Goal: Transaction & Acquisition: Purchase product/service

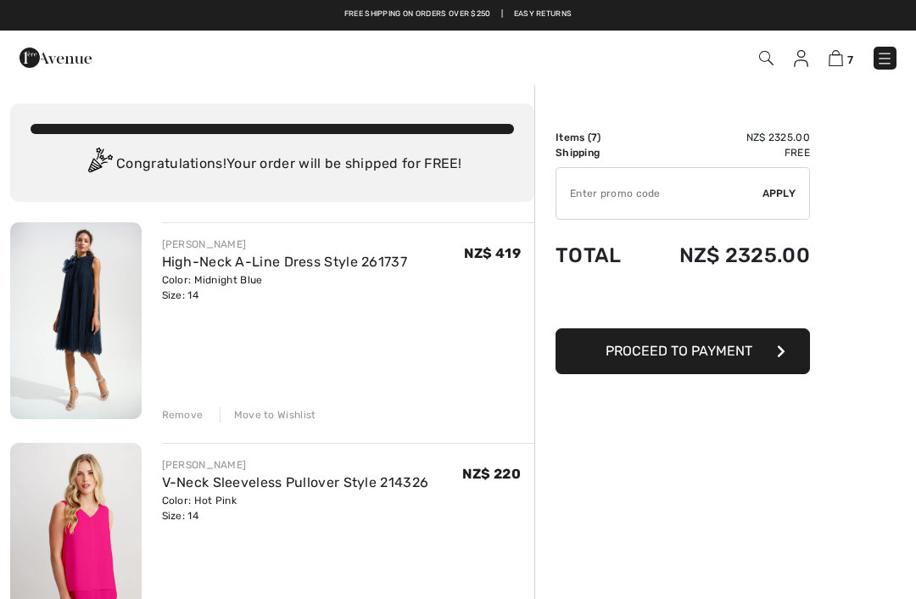
click at [706, 349] on span "Proceed to Payment" at bounding box center [678, 351] width 147 height 16
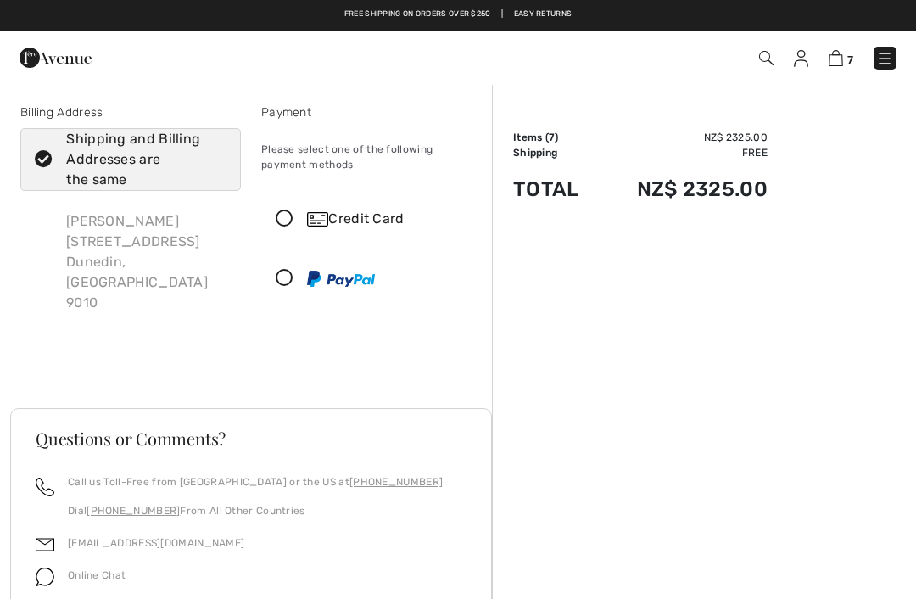
click at [54, 164] on icon at bounding box center [43, 160] width 45 height 18
click at [215, 164] on input "Shipping and Billing Addresses are the same" at bounding box center [220, 159] width 11 height 51
checkbox input "false"
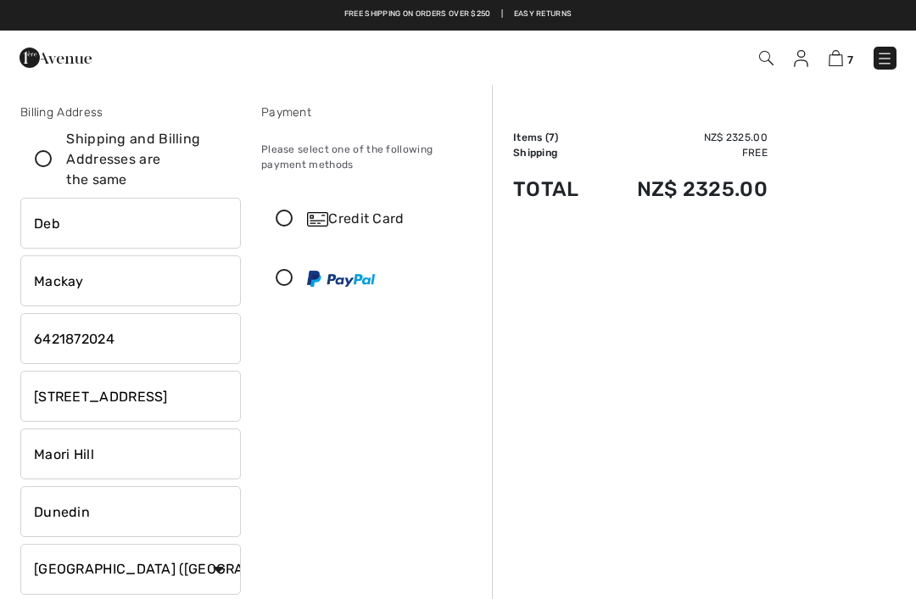
click at [187, 391] on input "52 Balmacewen Rd" at bounding box center [130, 396] width 220 height 51
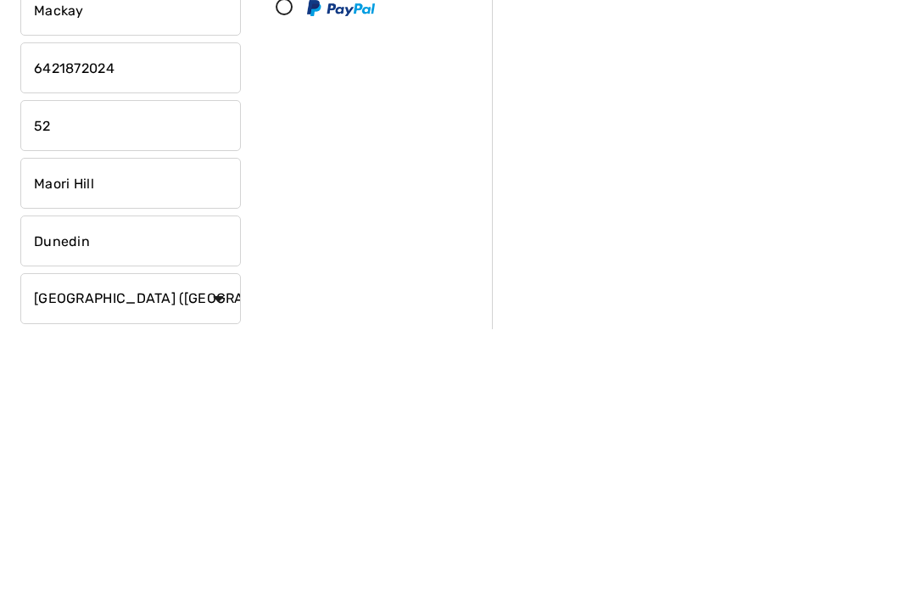
type input "5"
type input "12 Robert’s street"
click at [138, 428] on input "Maori Hill" at bounding box center [130, 453] width 220 height 51
type input "M"
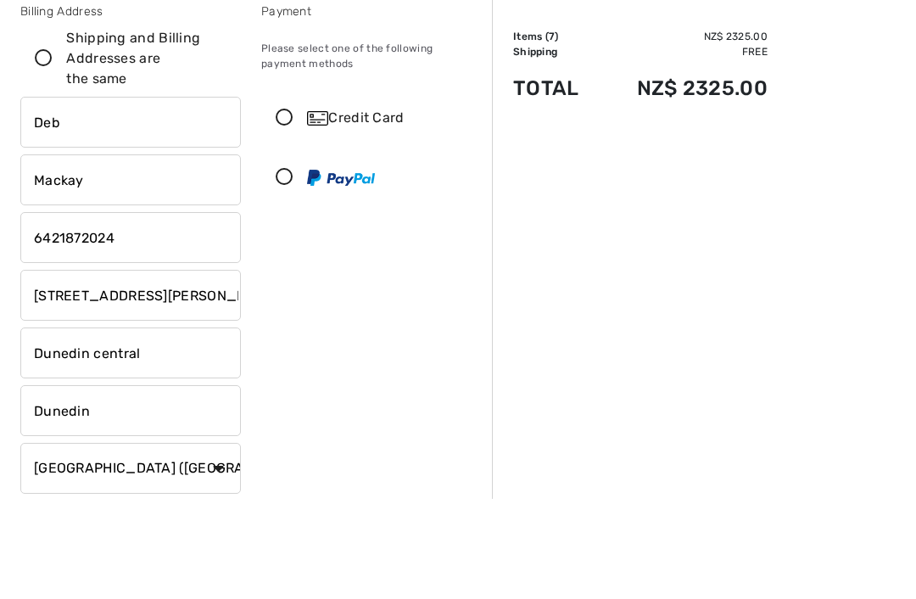
click at [287, 210] on icon at bounding box center [284, 219] width 45 height 18
type input "Dunedin central"
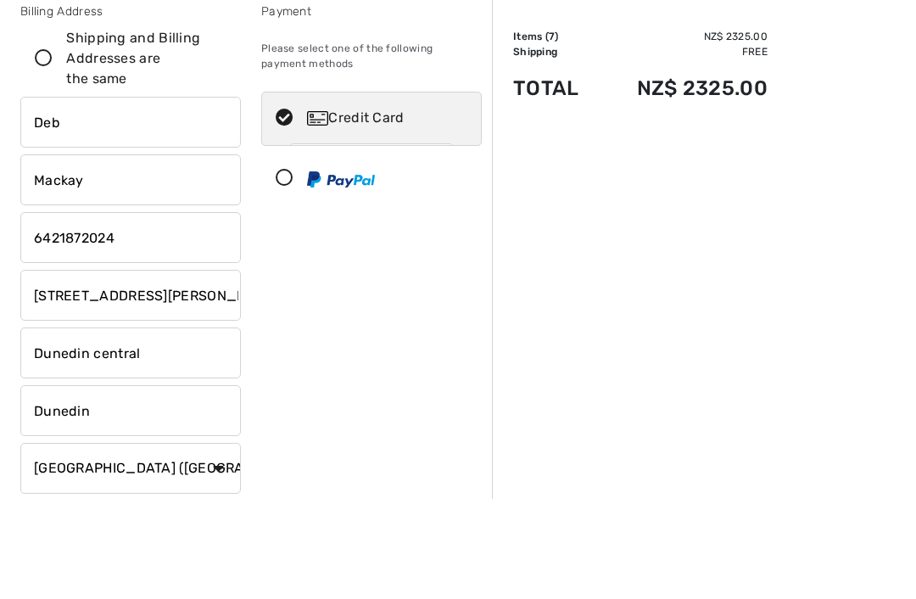
scroll to position [101, 0]
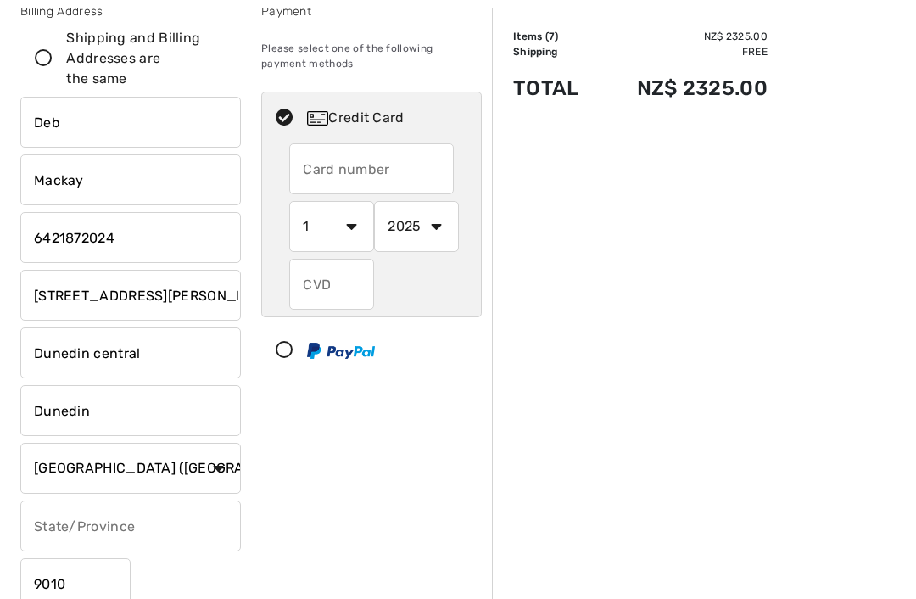
click at [344, 175] on input "text" at bounding box center [371, 168] width 165 height 51
type input "5494640013744219"
click at [326, 217] on select "1 2 3 4 5 6 7 8 9 10 11 12" at bounding box center [331, 227] width 85 height 51
select select "10"
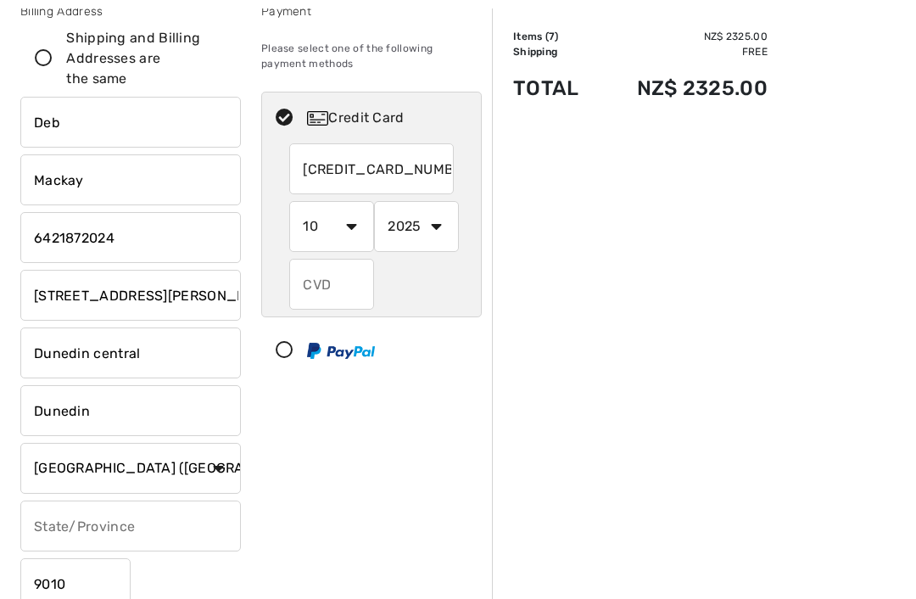
scroll to position [101, 0]
click at [416, 226] on select "2025 2026 2027 2028 2029 2030 2031 2032 2033 2034 2035" at bounding box center [416, 226] width 85 height 51
select select "2029"
click at [312, 282] on input "text" at bounding box center [331, 284] width 85 height 51
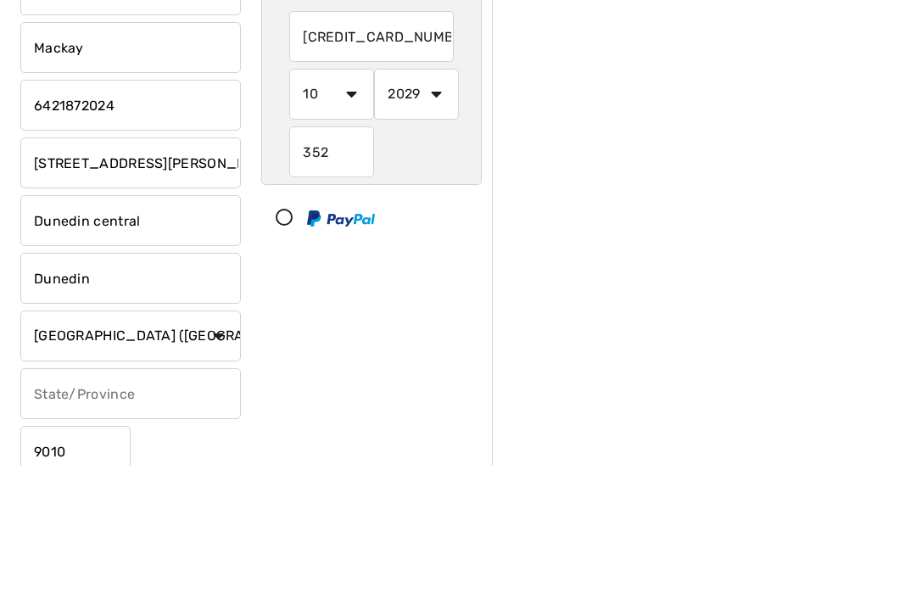
scroll to position [234, 0]
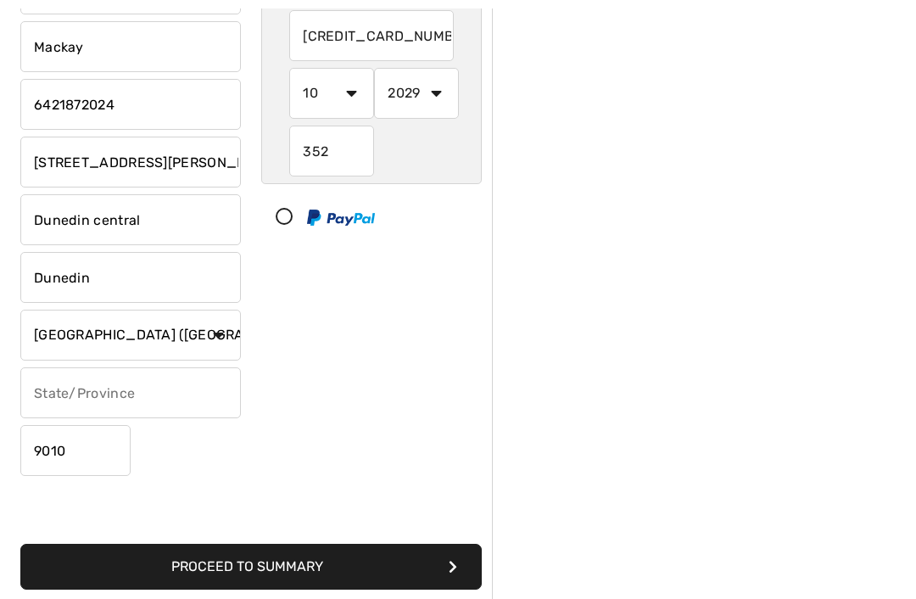
type input "352"
click at [256, 555] on button "Proceed to Summary" at bounding box center [250, 567] width 461 height 46
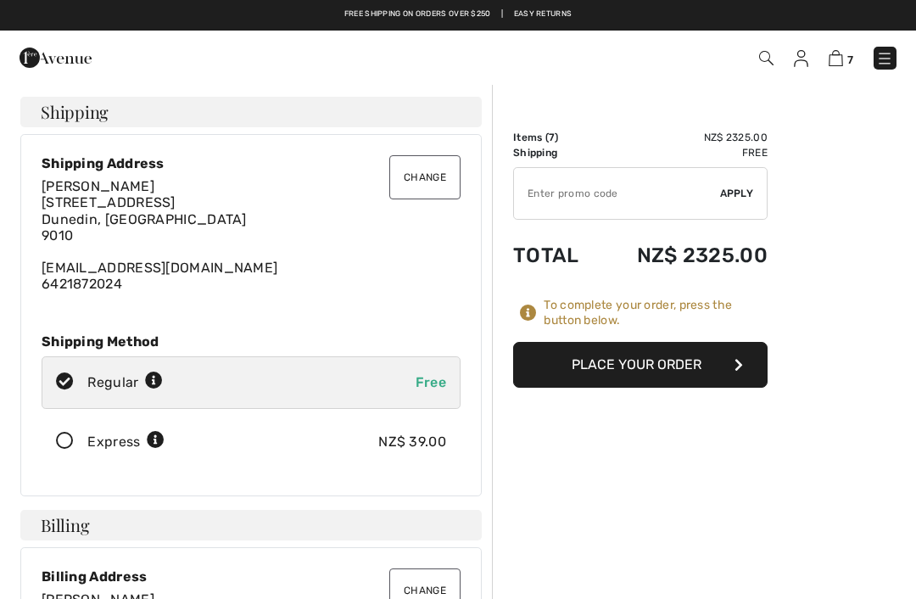
click at [75, 438] on icon at bounding box center [64, 441] width 45 height 18
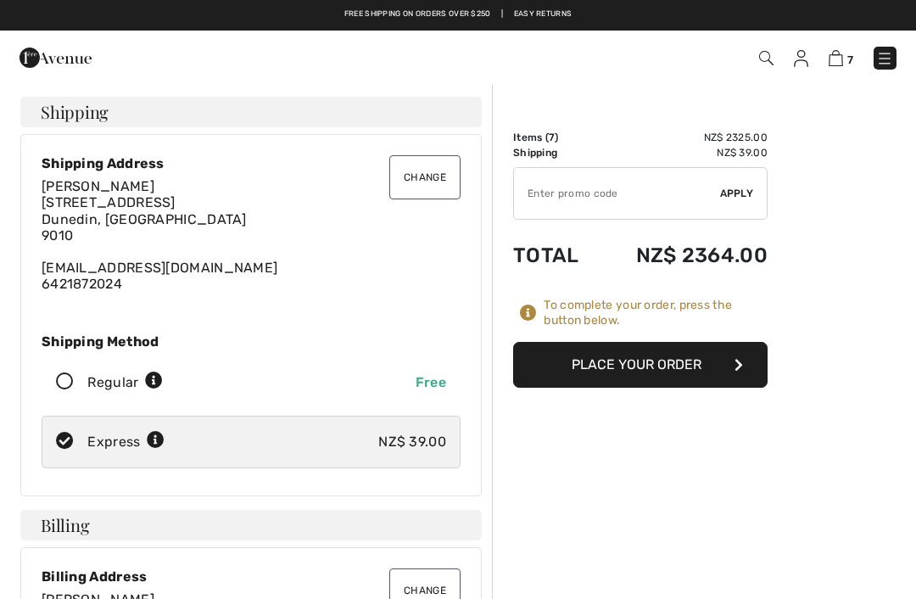
click at [412, 175] on button "Change" at bounding box center [424, 177] width 71 height 44
click at [428, 182] on button "Change" at bounding box center [424, 177] width 71 height 44
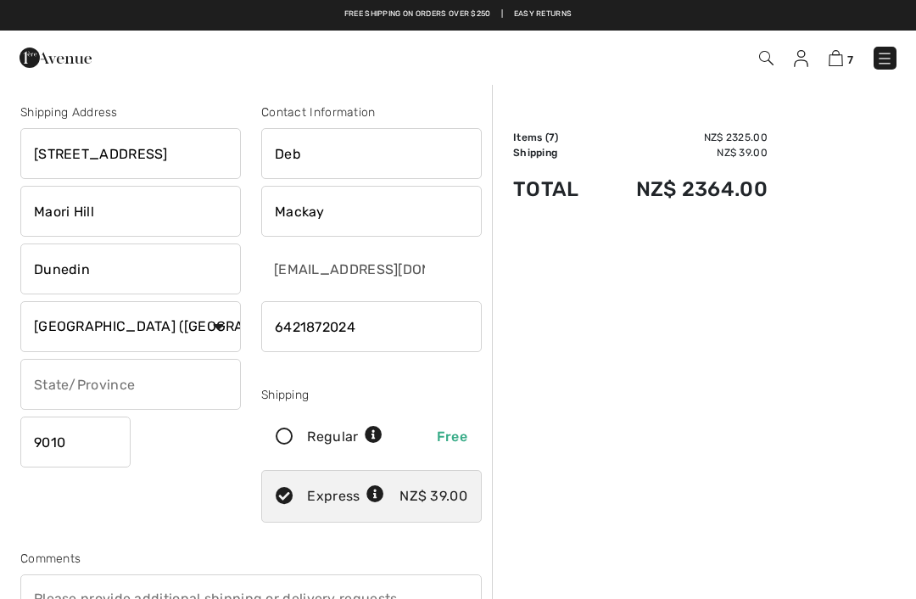
click at [209, 142] on input "52 Balmacewen Rd" at bounding box center [130, 153] width 220 height 51
click at [204, 140] on input "52 Balmacewen Rd" at bounding box center [130, 153] width 220 height 51
click at [196, 148] on input "52 Balmacewen Rd" at bounding box center [130, 153] width 220 height 51
click at [181, 154] on input "52 Balmacewen Rd" at bounding box center [130, 153] width 220 height 51
type input "12 Roberts St"
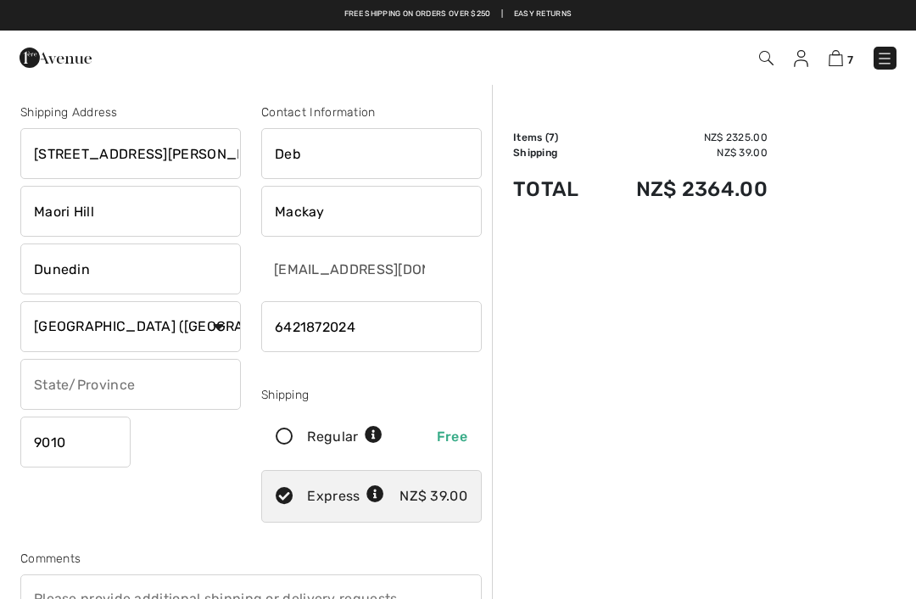
click at [115, 209] on input "Maori Hill" at bounding box center [130, 211] width 220 height 51
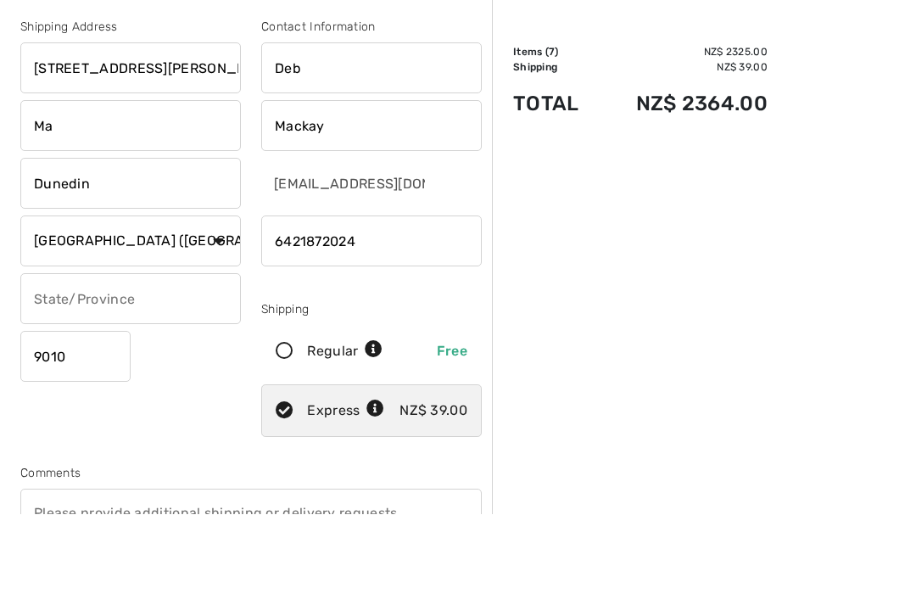
type input "M"
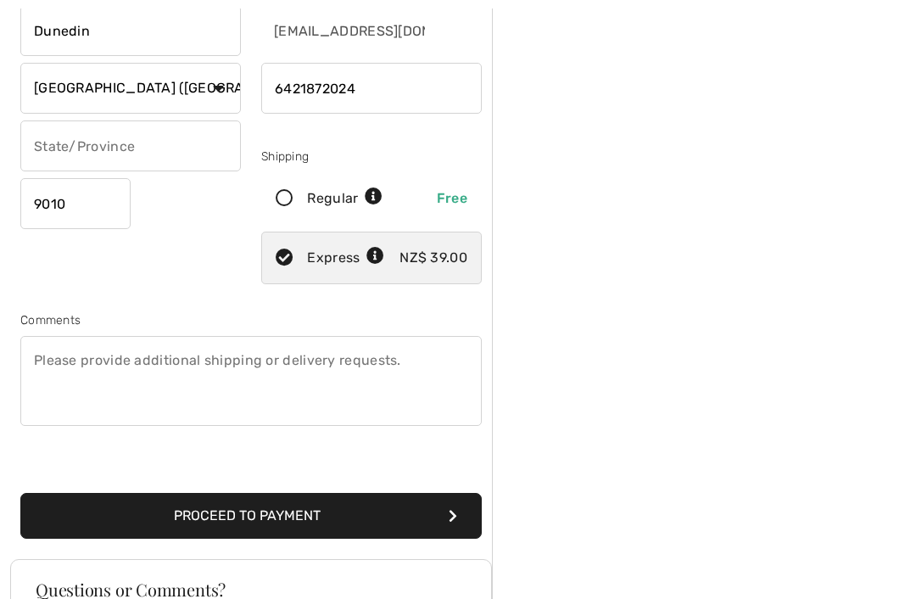
type input "Dunedin Central"
click at [75, 426] on textarea at bounding box center [250, 381] width 461 height 90
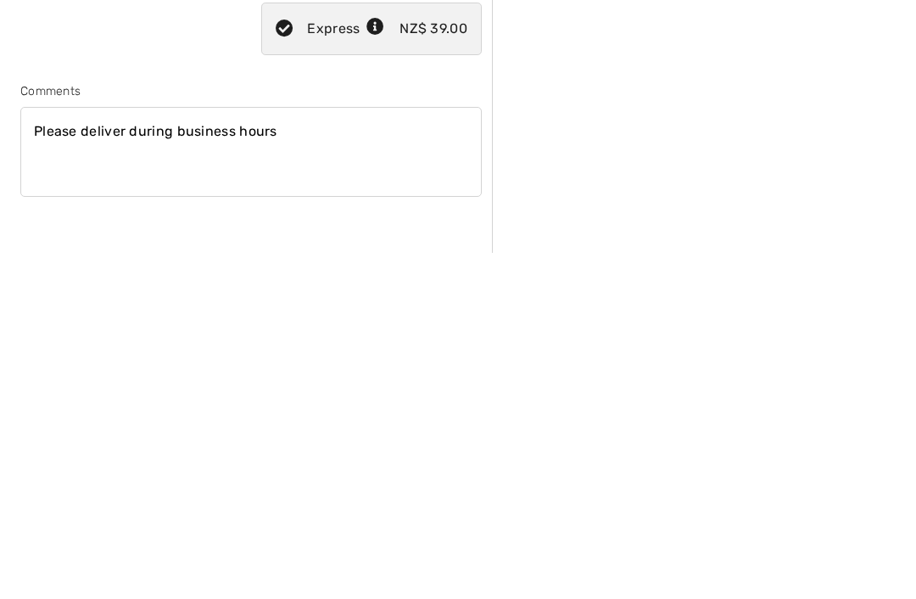
type textarea "Please deliver during business hours"
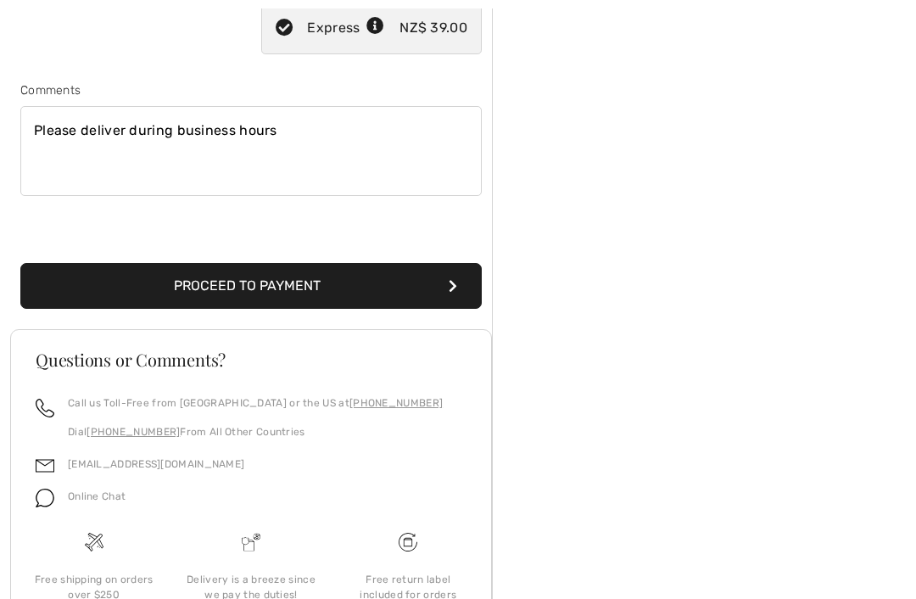
click at [237, 263] on button "Proceed to Payment" at bounding box center [250, 286] width 461 height 46
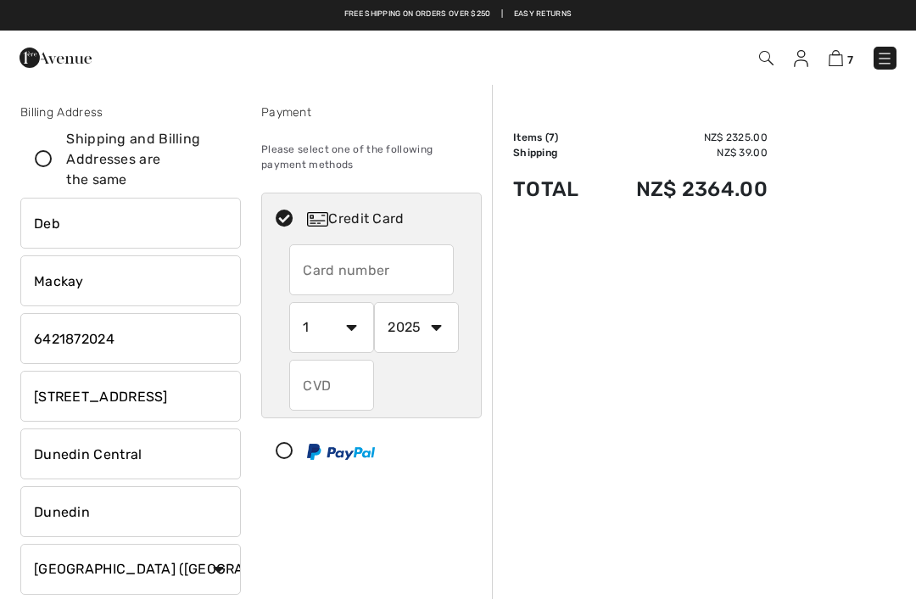
click at [376, 261] on input "text" at bounding box center [371, 269] width 165 height 51
radio input "true"
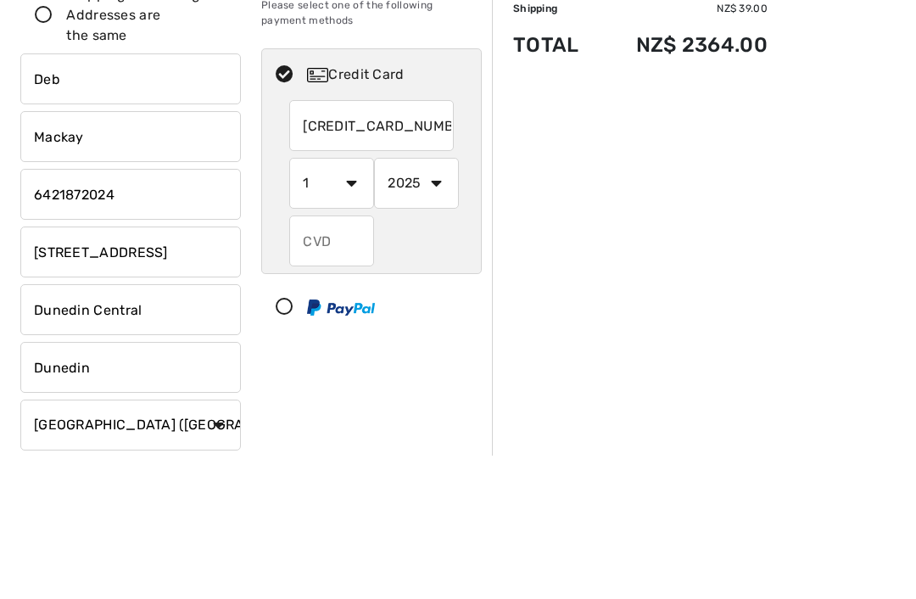
type input "[CREDIT_CARD_NUMBER]"
click at [310, 302] on select "1 2 3 4 5 6 7 8 9 10 11 12" at bounding box center [331, 327] width 85 height 51
radio input "true"
select select "11"
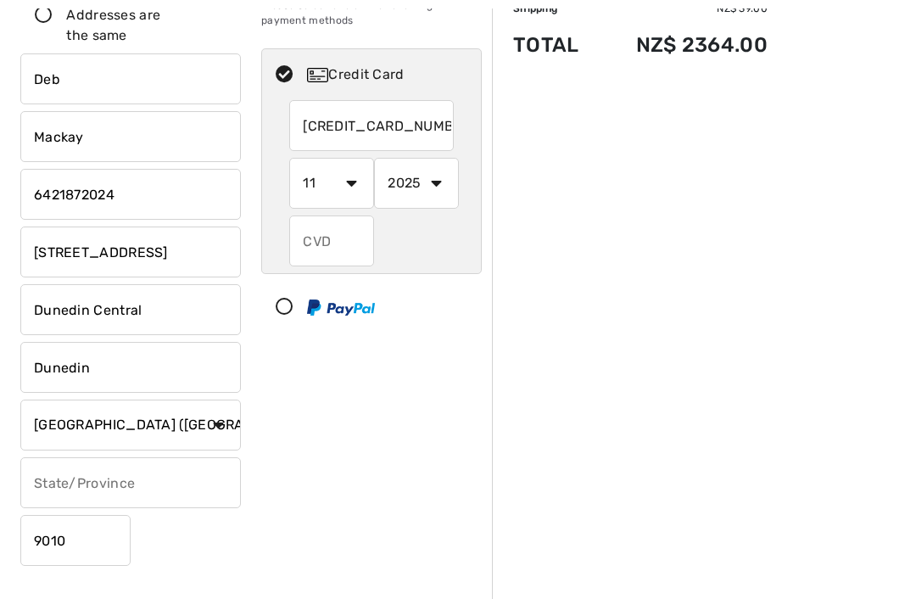
click at [277, 138] on div "5494640013744219 1 2 3 4 5 6 7 8 9 10 11 12 2025 2026 2027 2028 2029 2030 2031 …" at bounding box center [371, 183] width 219 height 166
click at [346, 181] on select "1 2 3 4 5 6 7 8 9 10 11 12" at bounding box center [331, 183] width 85 height 51
radio input "true"
select select "10"
click at [413, 182] on select "2025 2026 2027 2028 2029 2030 2031 2032 2033 2034 2035" at bounding box center [416, 183] width 85 height 51
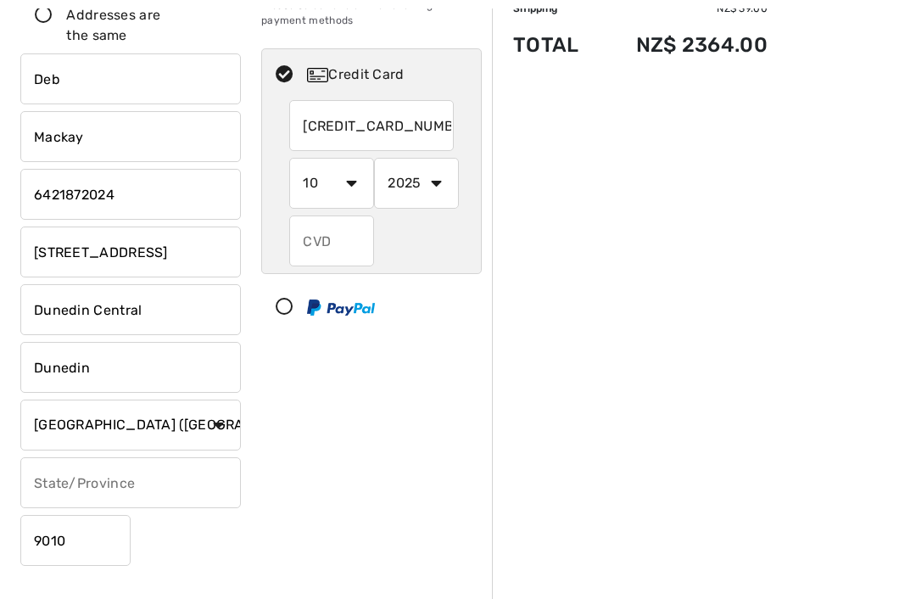
radio input "true"
select select "2029"
click at [317, 235] on input "text" at bounding box center [331, 240] width 85 height 51
radio input "true"
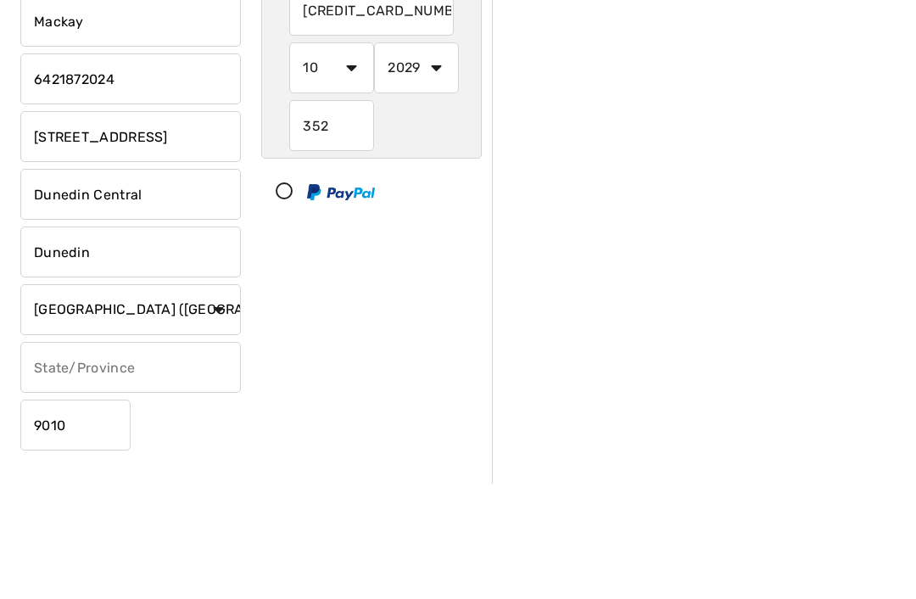
scroll to position [259, 0]
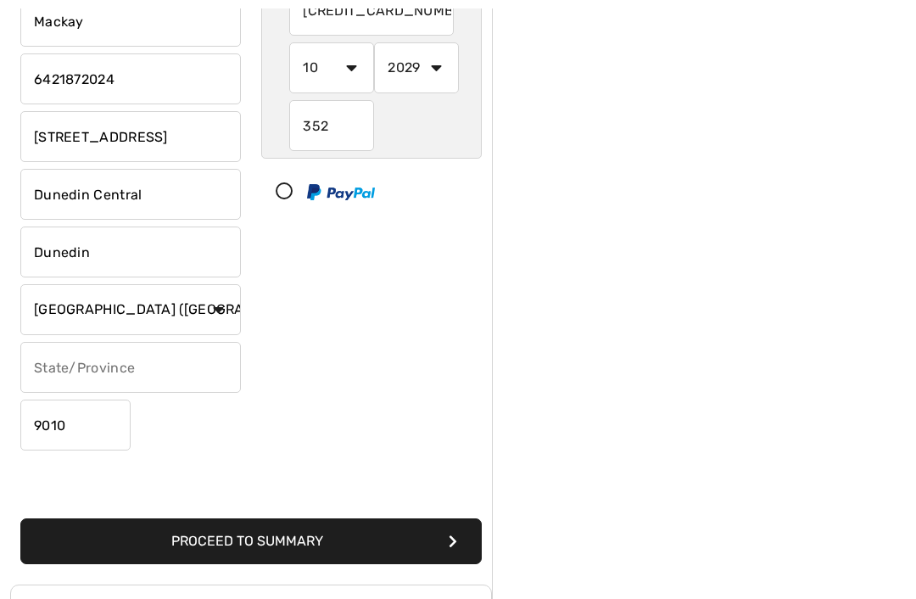
type input "352"
click at [265, 538] on button "Proceed to Summary" at bounding box center [250, 541] width 461 height 46
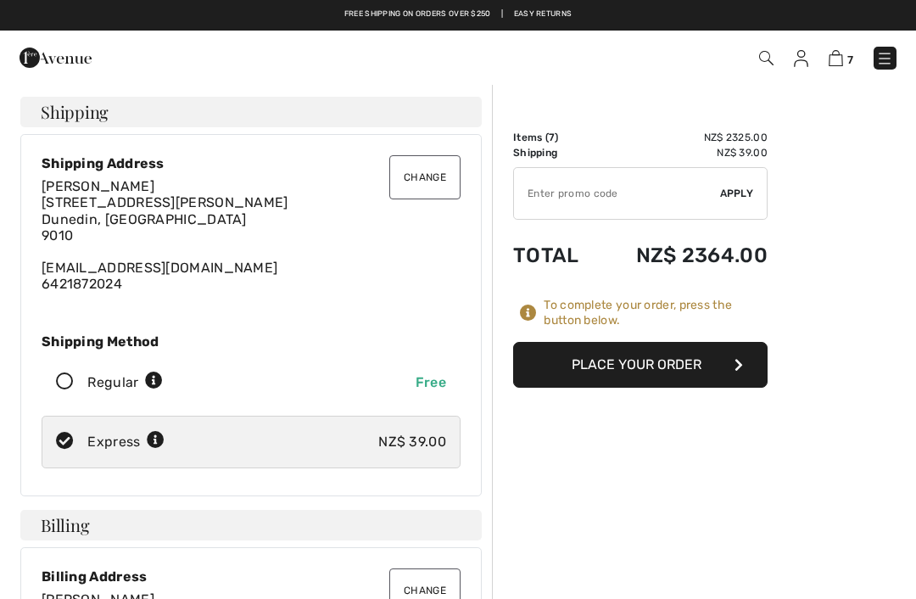
click at [642, 358] on button "Place Your Order" at bounding box center [640, 365] width 254 height 46
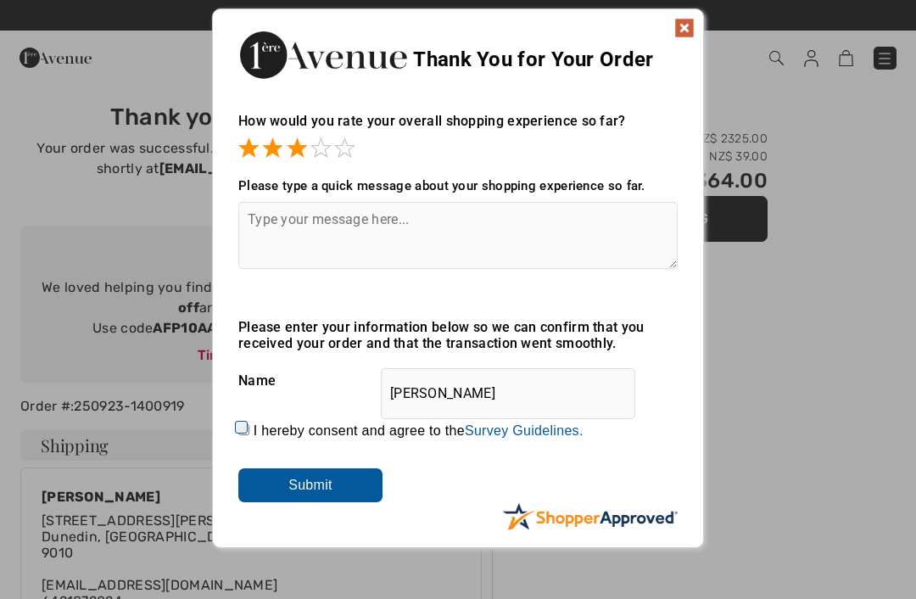
click at [277, 224] on textarea at bounding box center [457, 235] width 439 height 67
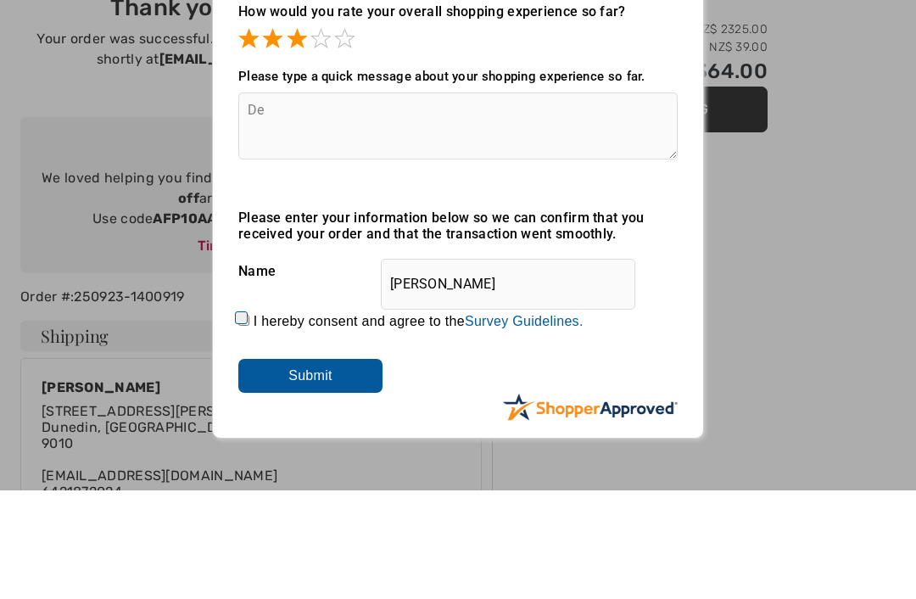
type textarea "D"
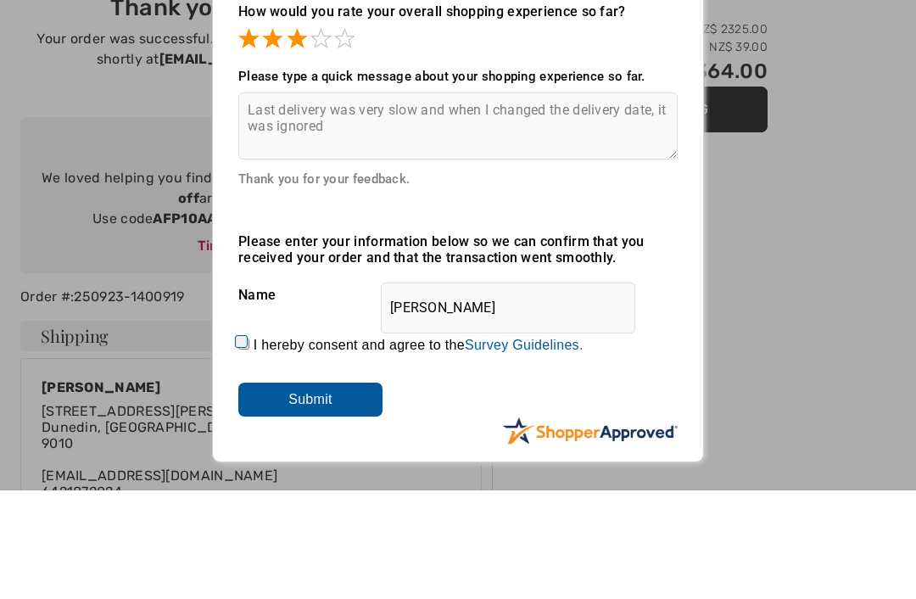
scroll to position [109, 0]
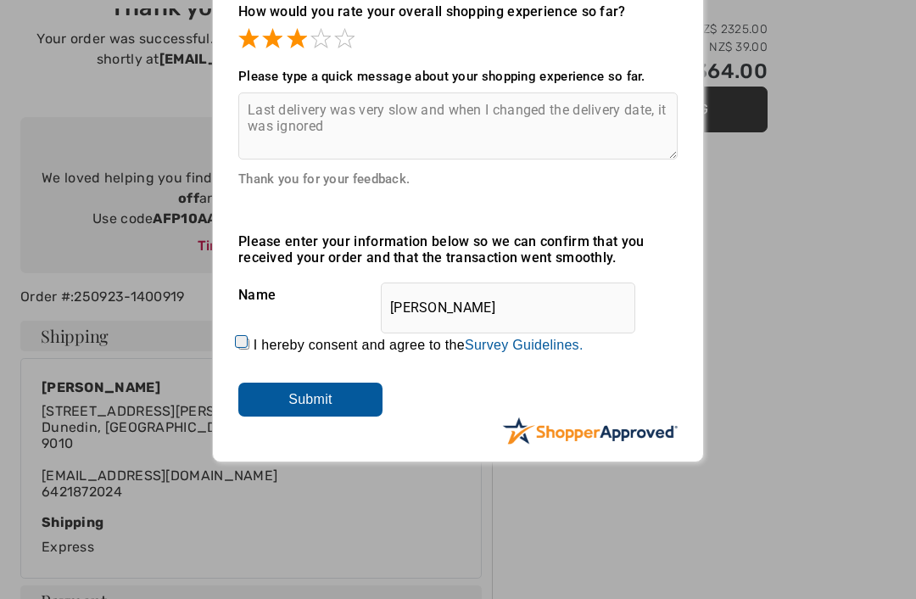
type textarea "Last delivery was very slow and when I changed the delivery date, it was ignored"
click at [307, 393] on input "Submit" at bounding box center [310, 399] width 144 height 34
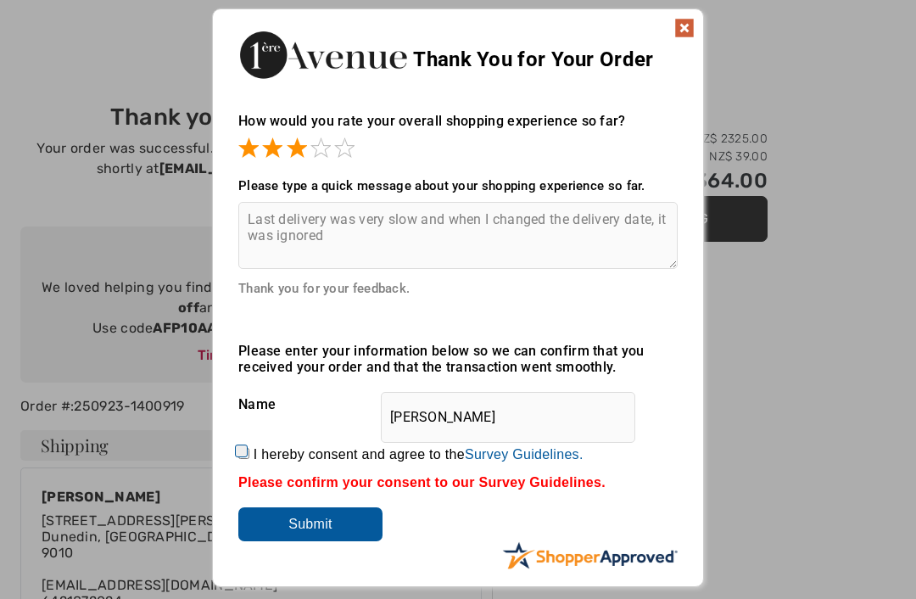
scroll to position [25, 0]
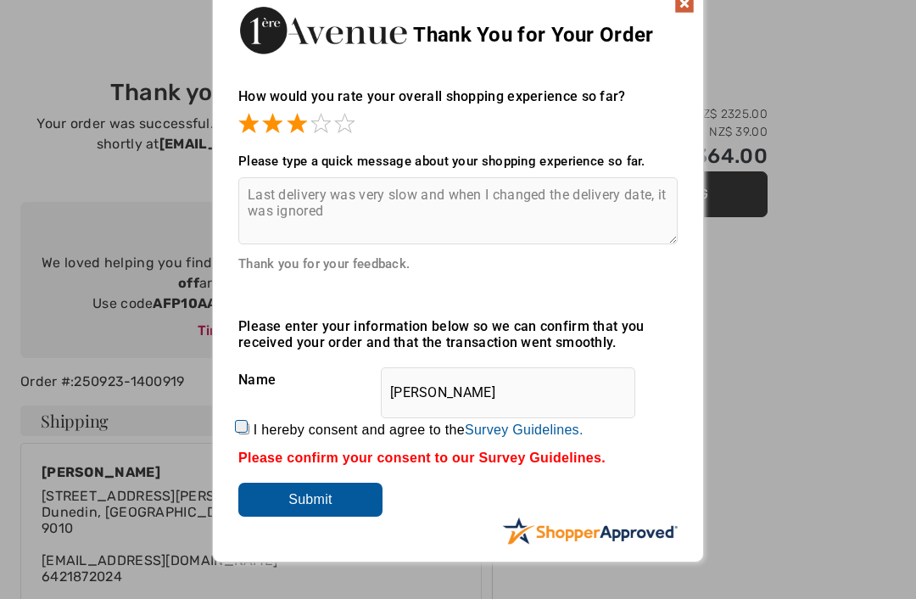
click at [302, 488] on input "Submit" at bounding box center [310, 499] width 144 height 34
click at [309, 495] on input "Submit" at bounding box center [310, 499] width 144 height 34
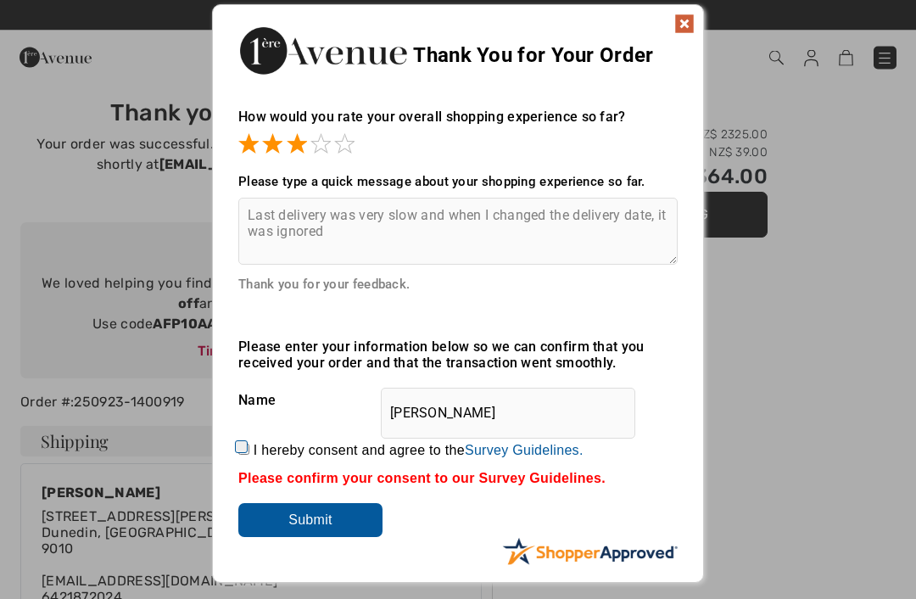
scroll to position [0, 0]
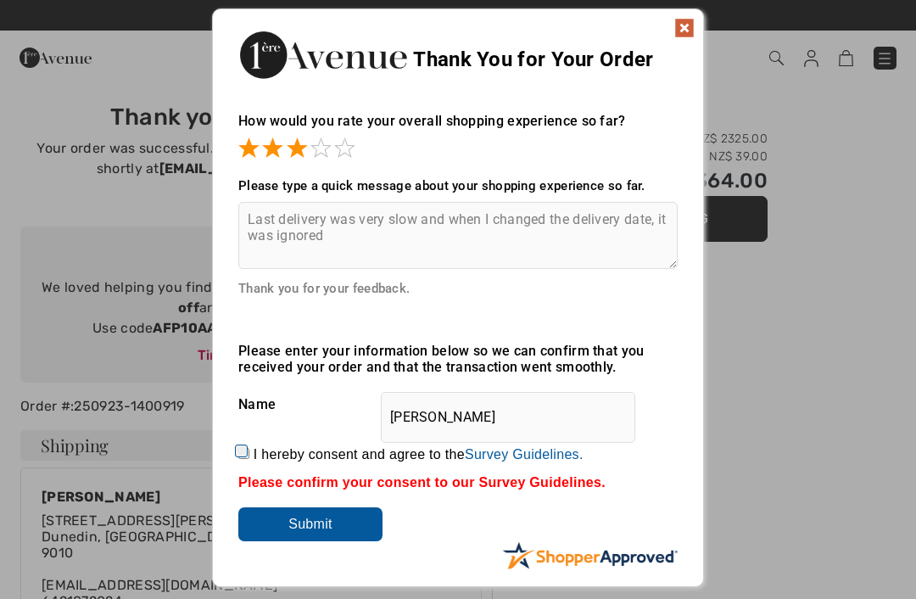
click at [362, 233] on textarea "Last delivery was very slow and when I changed the delivery date, it was ignored" at bounding box center [457, 235] width 439 height 67
click at [692, 23] on img at bounding box center [684, 28] width 20 height 20
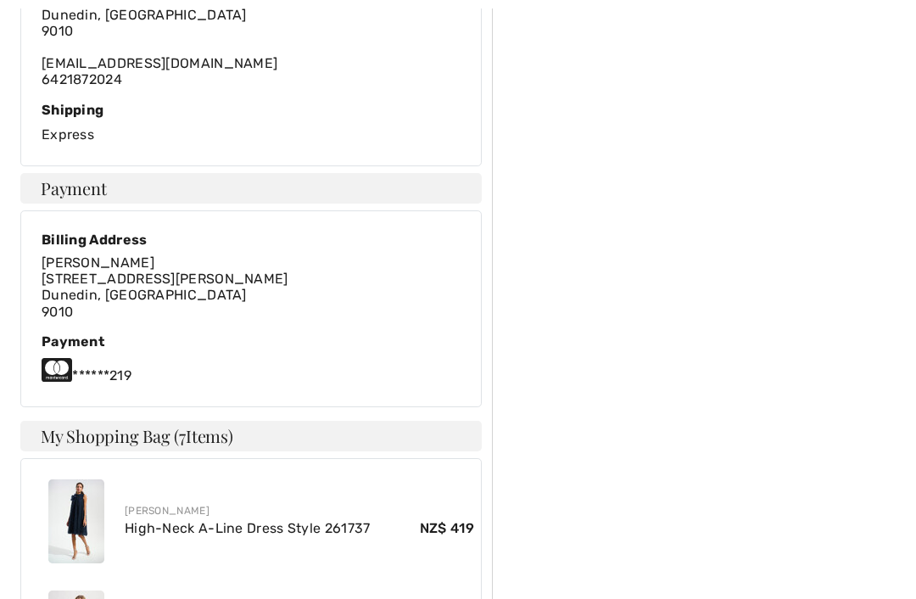
scroll to position [523, 0]
